Goal: Information Seeking & Learning: Learn about a topic

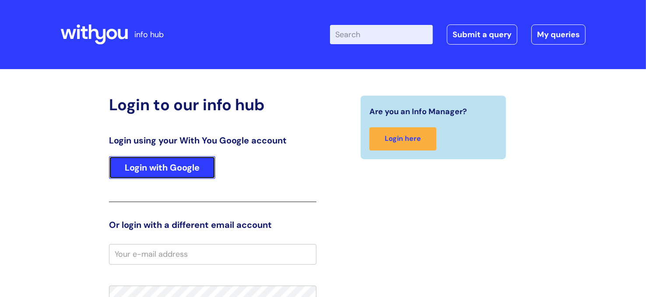
click at [149, 161] on link "Login with Google" at bounding box center [162, 167] width 106 height 23
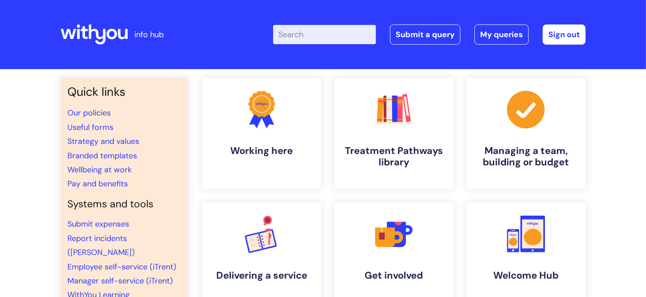
click at [318, 33] on input "Enter your search term here..." at bounding box center [324, 34] width 103 height 19
type input "Anhedonia"
click button "Search" at bounding box center [0, 0] width 0 height 0
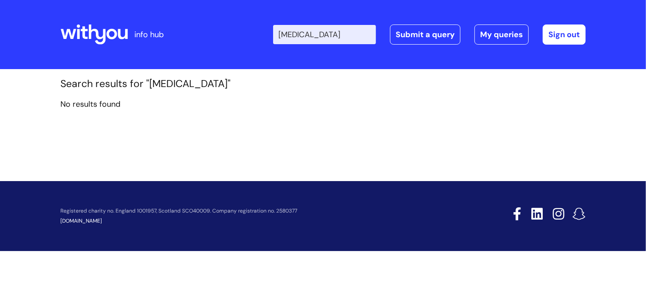
click at [310, 40] on input "Anhedonia" at bounding box center [324, 34] width 103 height 19
click at [326, 39] on input "Anhedonia" at bounding box center [324, 34] width 103 height 19
type input "A"
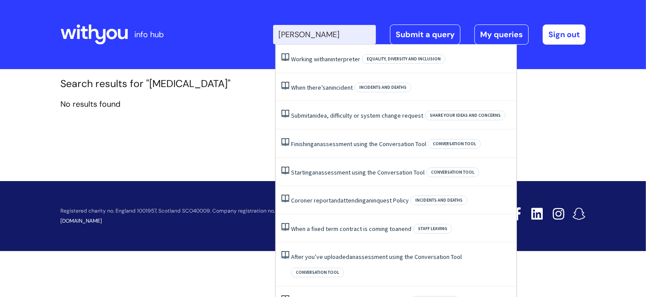
type input "anh"
click button "Search" at bounding box center [0, 0] width 0 height 0
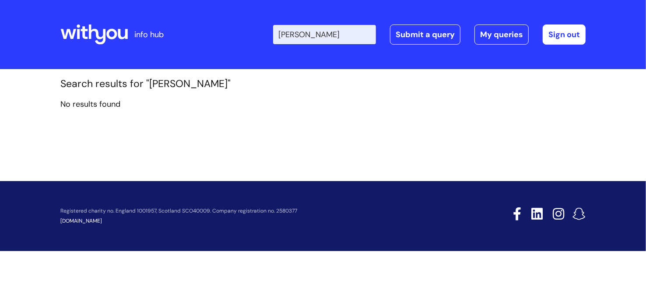
click at [344, 35] on input "[PERSON_NAME]" at bounding box center [324, 34] width 103 height 19
type input "a"
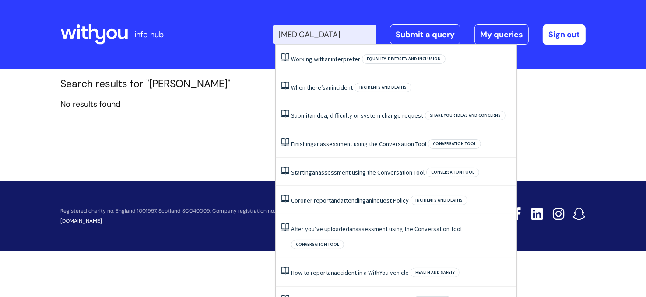
type input "anhedonia"
click button "Search" at bounding box center [0, 0] width 0 height 0
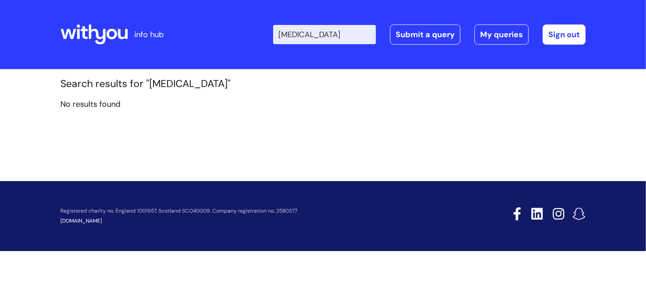
click at [321, 45] on div "Enter your search term here... anhedonia Search Submit a query My queries Welco…" at bounding box center [388, 35] width 394 height 52
click at [324, 36] on input "anhedonia" at bounding box center [324, 34] width 103 height 19
type input "dopamine"
click button "Search" at bounding box center [0, 0] width 0 height 0
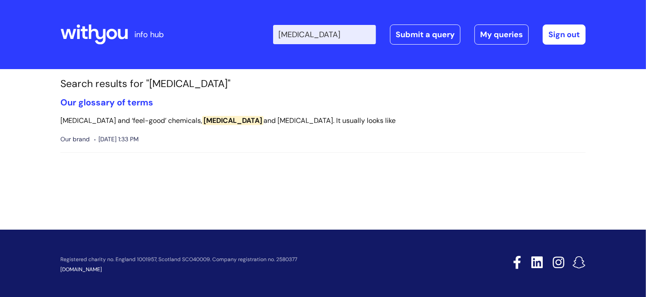
click at [332, 30] on input "[MEDICAL_DATA]" at bounding box center [324, 34] width 103 height 19
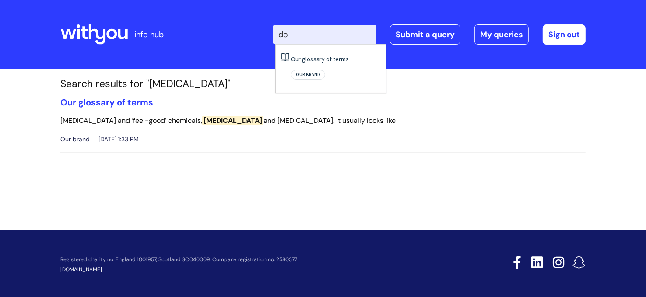
type input "d"
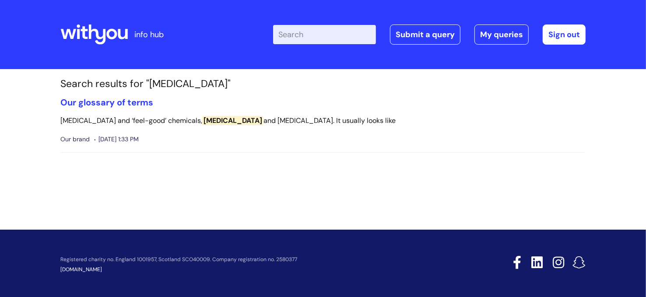
click at [118, 31] on icon at bounding box center [123, 34] width 10 height 10
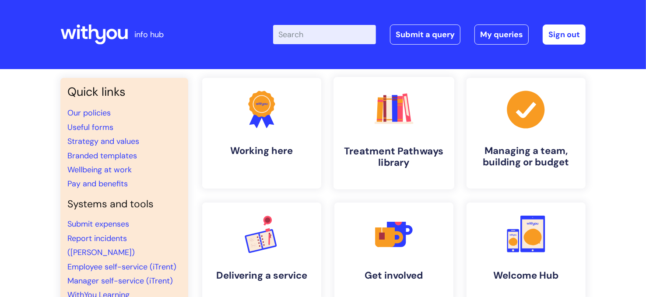
click at [387, 111] on rect at bounding box center [389, 109] width 6 height 26
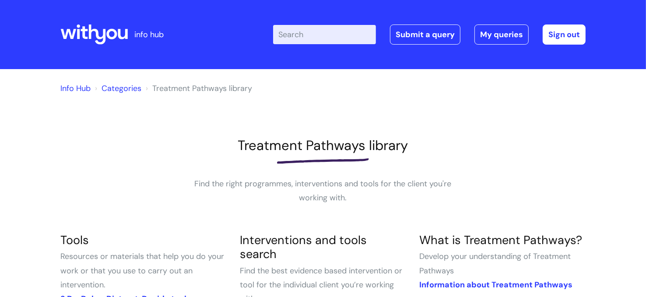
click at [305, 35] on input "Enter your search term here..." at bounding box center [324, 34] width 103 height 19
type input "a"
